Goal: Task Accomplishment & Management: Complete application form

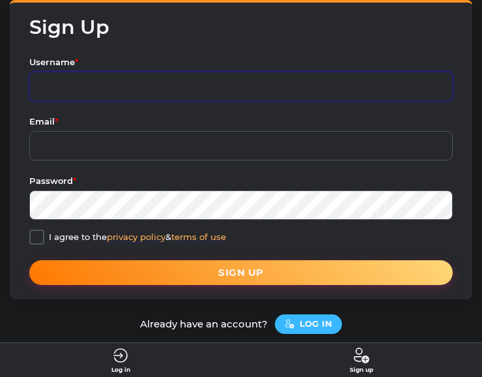
click at [124, 83] on input "Username *" at bounding box center [240, 86] width 423 height 29
type input "DreamsOfCherry"
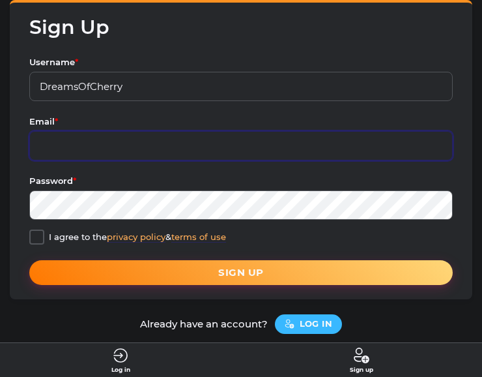
click at [93, 148] on input "Email *" at bounding box center [240, 145] width 423 height 29
type input "[EMAIL_ADDRESS][DOMAIN_NAME]"
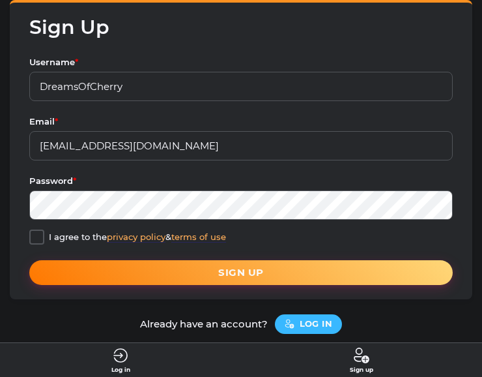
click at [35, 233] on div at bounding box center [36, 236] width 15 height 15
click at [35, 233] on input "I agree to the privacy policy & terms of use" at bounding box center [36, 235] width 8 height 8
checkbox input "true"
click at [226, 279] on button "Sign up" at bounding box center [240, 272] width 423 height 25
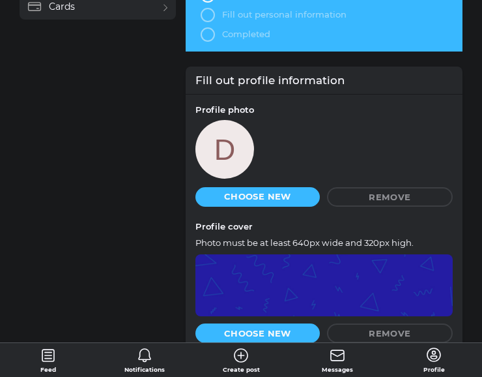
scroll to position [130, 0]
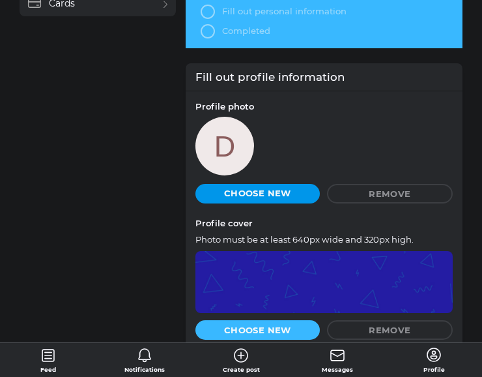
click at [250, 190] on span "Choose new" at bounding box center [257, 193] width 67 height 8
type input "C:\fakepath\ChatGPT Image [DATE], 11_55_08 PM.png"
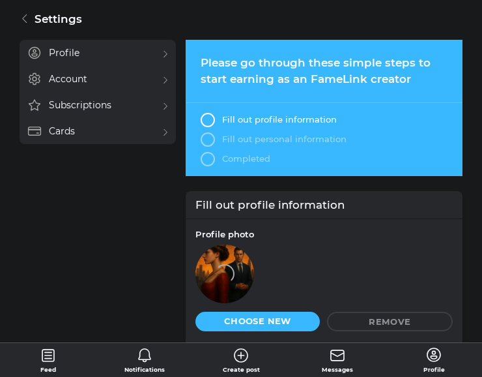
scroll to position [0, 0]
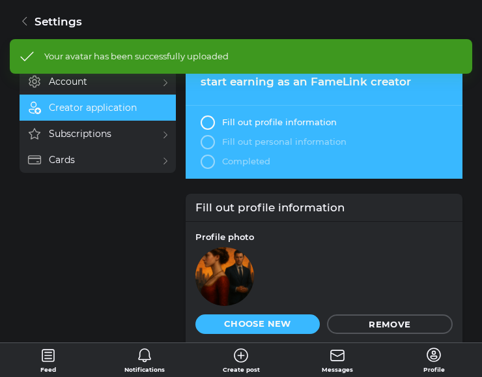
click at [201, 116] on li "Fill out profile information" at bounding box center [325, 122] width 248 height 15
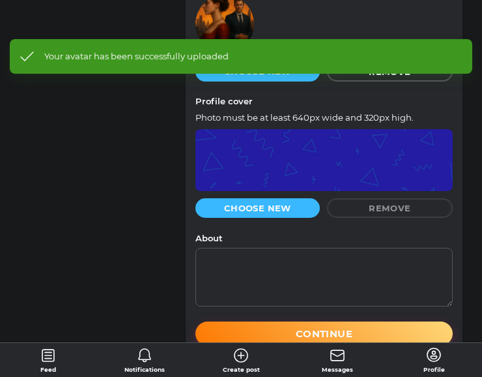
scroll to position [261, 0]
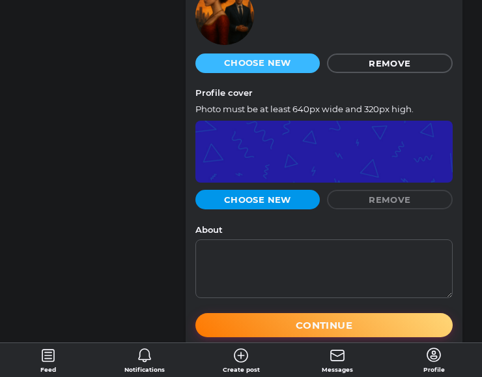
click at [290, 197] on span "Choose new" at bounding box center [257, 199] width 67 height 8
type input "C:\fakepath\ChatGPT Image [DATE], 12_27_23 AM.png"
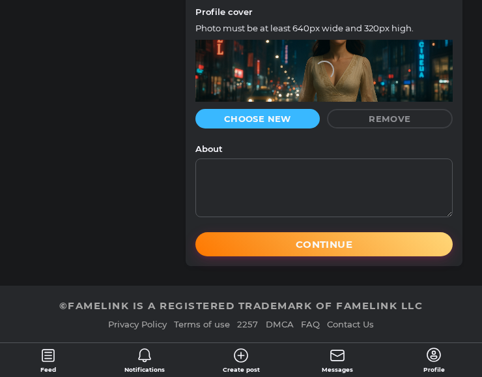
scroll to position [343, 0]
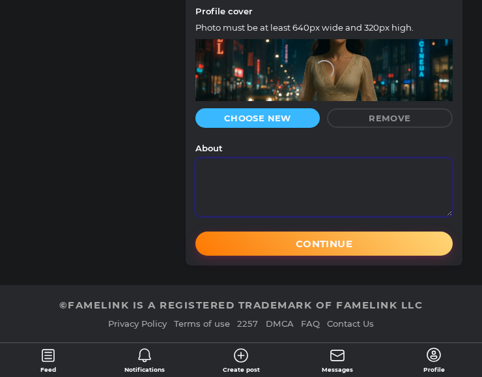
click at [266, 166] on textarea "About" at bounding box center [323, 187] width 257 height 59
click at [231, 169] on textarea "About" at bounding box center [323, 187] width 257 height 59
paste textarea "Behind every story I write is a heart full of dreams and a mind buzzing with im…"
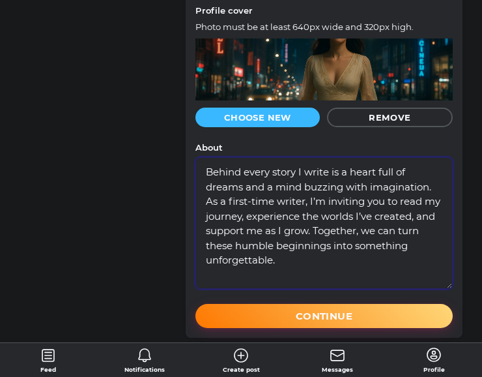
scroll to position [0, 0]
type textarea "Behind every story I write is a heart full of dreams and a mind buzzing with im…"
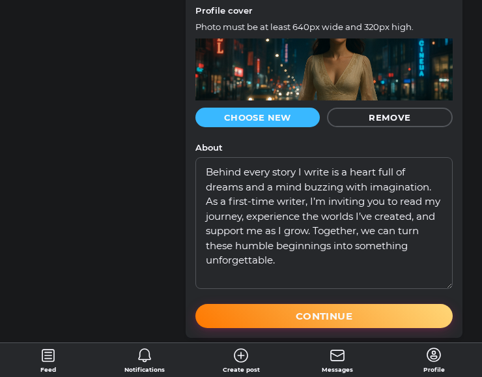
click at [315, 317] on button "Continue" at bounding box center [323, 316] width 257 height 25
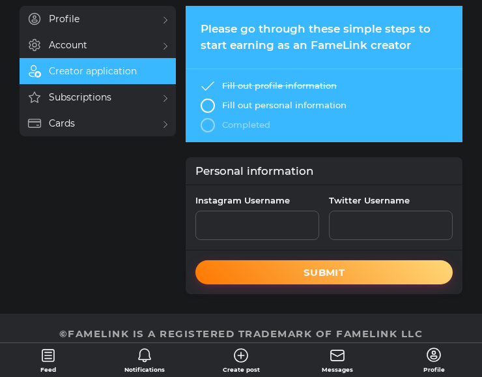
scroll to position [65, 0]
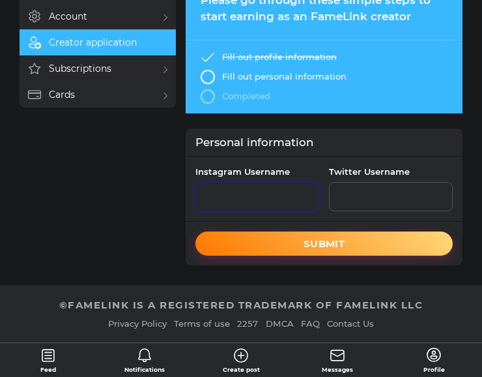
click at [276, 193] on input "Instagram Username" at bounding box center [257, 196] width 124 height 29
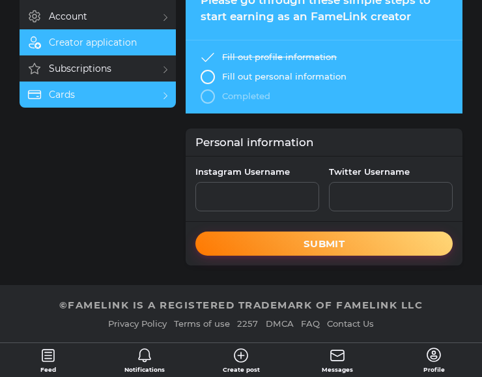
click at [98, 89] on link "Cards" at bounding box center [98, 94] width 156 height 26
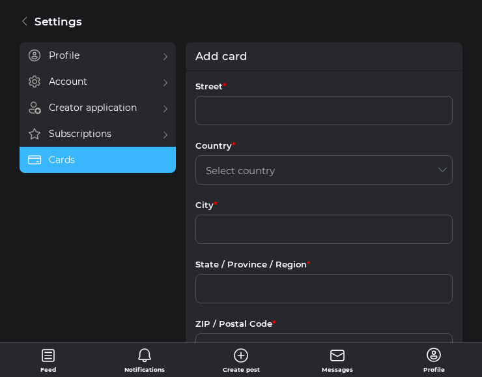
click at [430, 358] on icon at bounding box center [433, 354] width 17 height 17
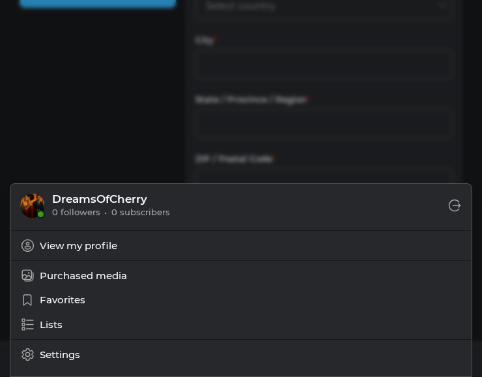
scroll to position [195, 0]
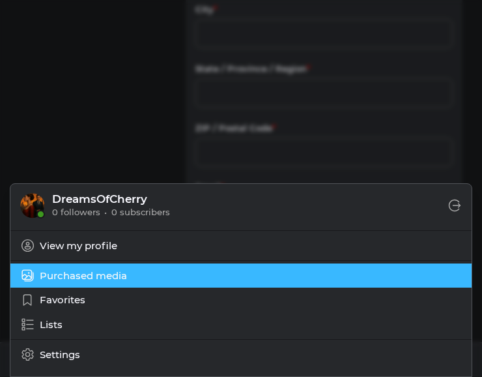
click at [125, 279] on link "Purchased media" at bounding box center [240, 275] width 461 height 25
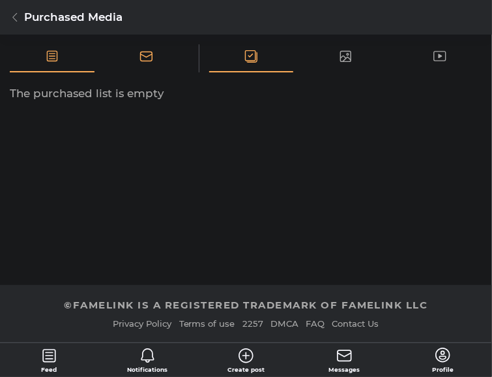
click at [164, 58] on div "Messages" at bounding box center [146, 58] width 85 height 28
click at [10, 12] on icon at bounding box center [15, 17] width 10 height 10
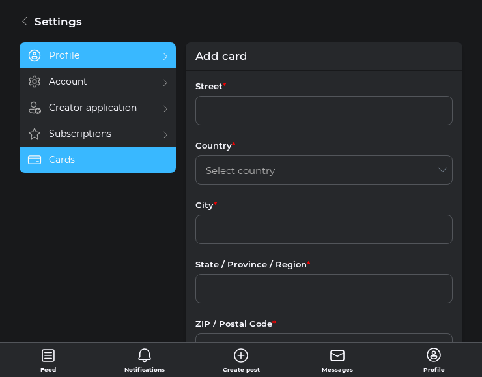
click at [73, 60] on div "Profile" at bounding box center [64, 55] width 31 height 9
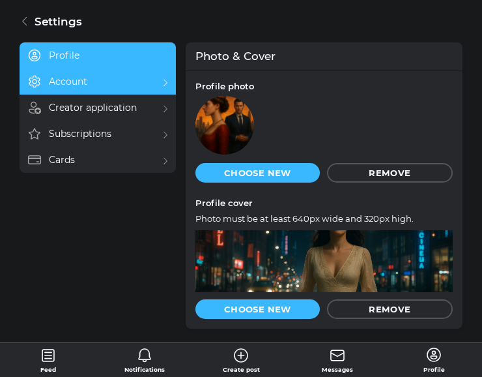
click at [74, 81] on div "Account" at bounding box center [68, 81] width 38 height 9
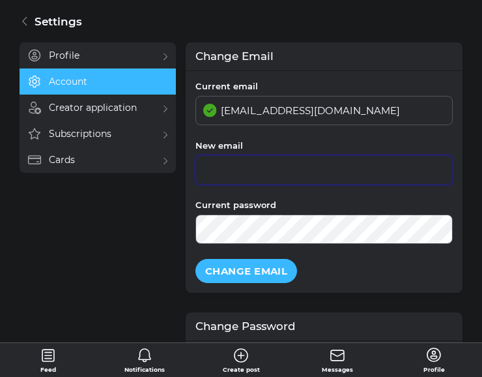
type input "DreamsOfCherry"
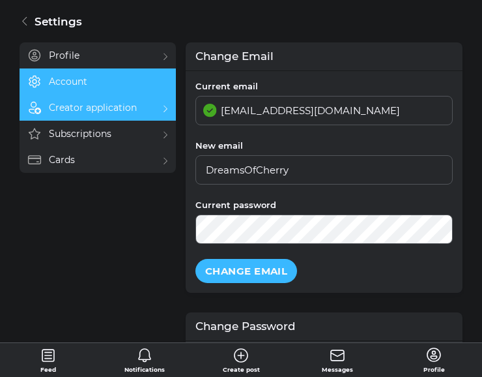
click at [87, 113] on link "Creator application" at bounding box center [98, 107] width 156 height 26
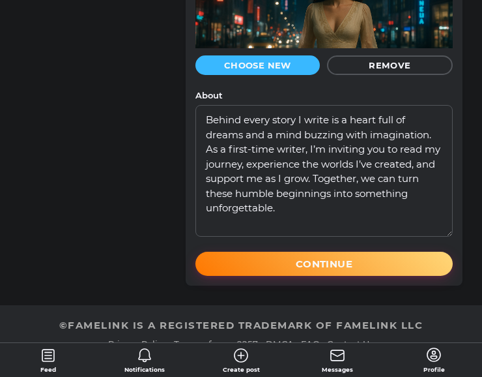
scroll to position [416, 0]
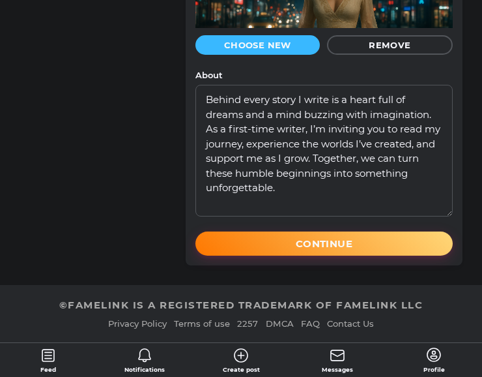
click at [320, 246] on button "Continue" at bounding box center [323, 243] width 257 height 25
